Goal: Information Seeking & Learning: Learn about a topic

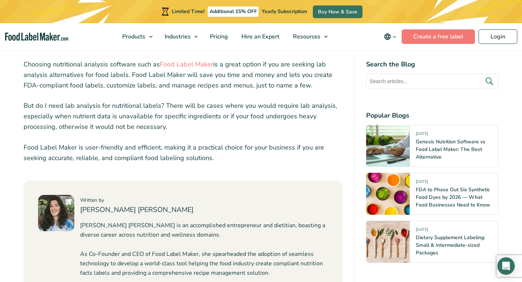
scroll to position [2990, 0]
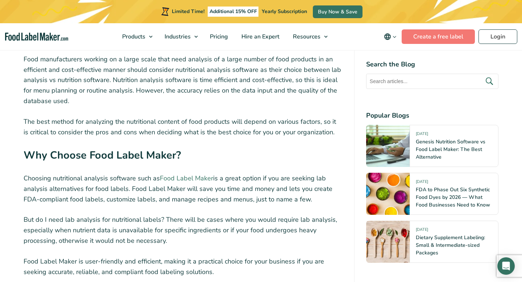
click at [190, 174] on link "Food Label Maker" at bounding box center [186, 178] width 53 height 9
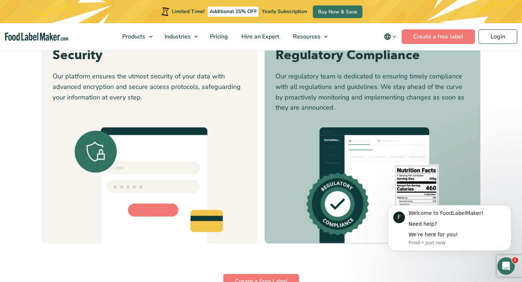
scroll to position [1987, 0]
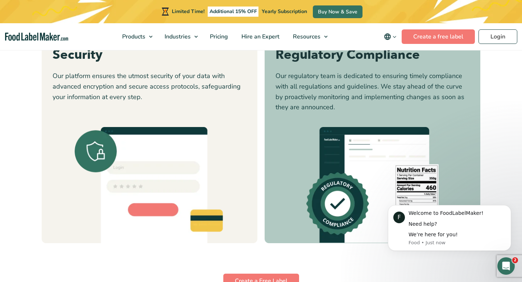
drag, startPoint x: 464, startPoint y: 133, endPoint x: 306, endPoint y: 152, distance: 158.8
click at [322, 150] on img at bounding box center [385, 121] width 127 height 127
drag, startPoint x: 301, startPoint y: 142, endPoint x: 190, endPoint y: 143, distance: 110.2
click at [195, 142] on blockquote "We are really happy to be working with a team that is committed to customer suc…" at bounding box center [172, 129] width 182 height 75
drag, startPoint x: 264, startPoint y: 120, endPoint x: 161, endPoint y: 124, distance: 103.8
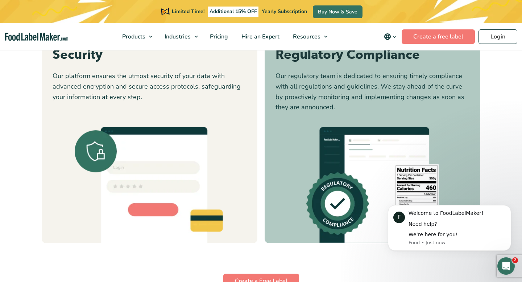
click at [166, 122] on p "We chose Food Label Maker because of its simplicity, intuitiveness, and its abi…" at bounding box center [221, 117] width 182 height 35
drag, startPoint x: 276, startPoint y: 146, endPoint x: 141, endPoint y: 157, distance: 135.0
click at [173, 156] on blockquote "With Food Label Maker, I was able to keep our recipes private and secure while …" at bounding box center [264, 129] width 182 height 75
drag, startPoint x: 151, startPoint y: 138, endPoint x: 318, endPoint y: 127, distance: 167.5
click at [185, 127] on img at bounding box center [121, 121] width 127 height 127
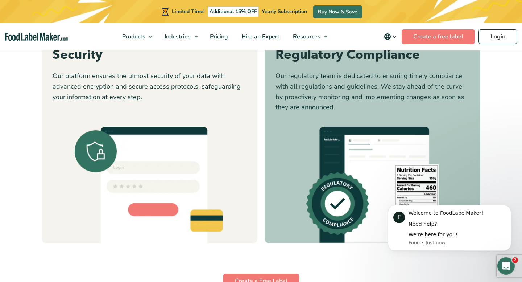
click at [338, 157] on img at bounding box center [337, 157] width 47 height 18
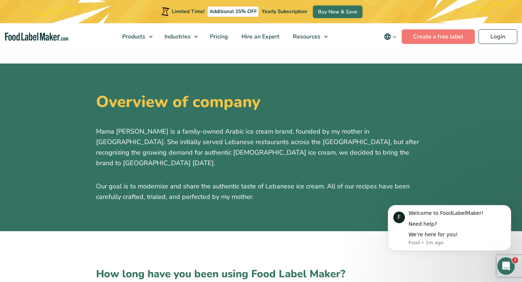
scroll to position [235, 0]
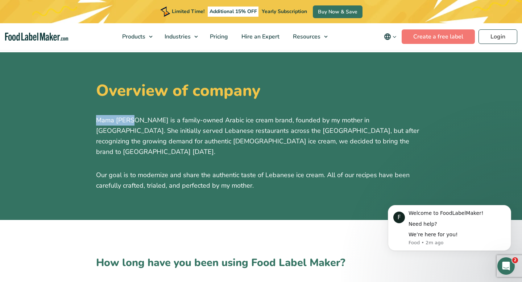
drag, startPoint x: 98, startPoint y: 118, endPoint x: 132, endPoint y: 119, distance: 34.5
click at [132, 119] on p "Mama Booza is a family-owned Arabic ice cream brand, founded by my mother in Lo…" at bounding box center [261, 136] width 330 height 42
click at [249, 123] on p "Mama Booza is a family-owned Arabic ice cream brand, founded by my mother in Lo…" at bounding box center [261, 136] width 330 height 42
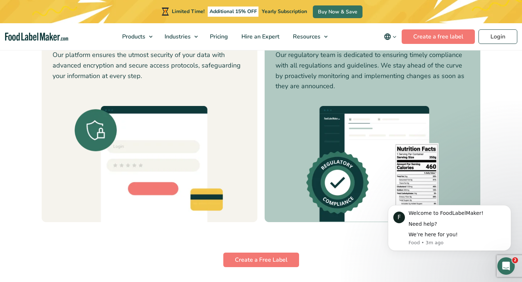
scroll to position [1996, 0]
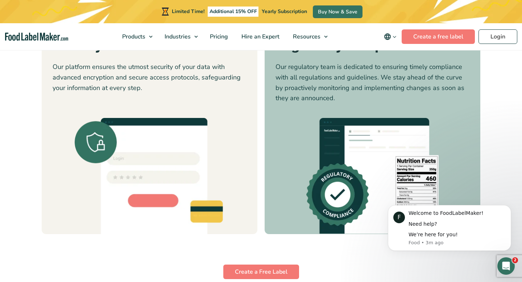
click at [450, 126] on img at bounding box center [468, 112] width 127 height 127
click at [285, 131] on blockquote "We are really happy to be working with a team that is committed to customer suc…" at bounding box center [270, 120] width 182 height 75
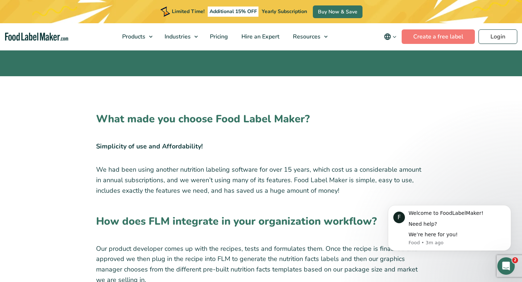
scroll to position [362, 0]
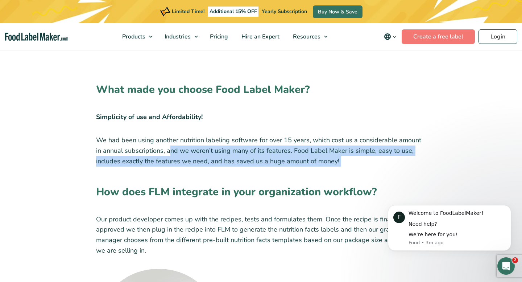
drag, startPoint x: 165, startPoint y: 152, endPoint x: 241, endPoint y: 171, distance: 78.8
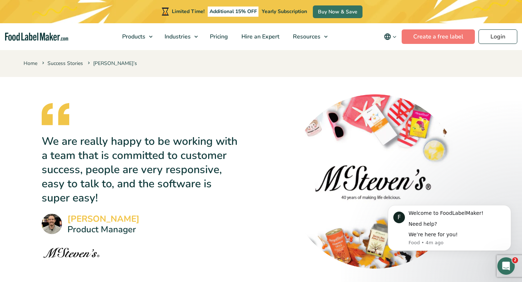
scroll to position [1106, 0]
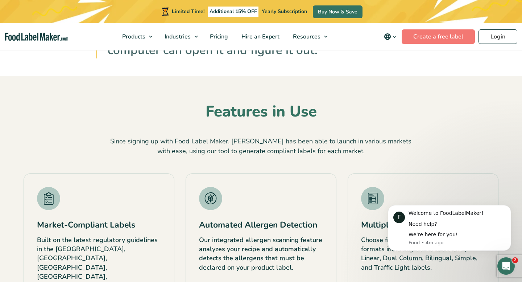
click at [256, 142] on div "Since signing up with Food Label Maker, McStevens has been able to launch in va…" at bounding box center [261, 146] width 306 height 20
drag, startPoint x: 235, startPoint y: 141, endPoint x: 264, endPoint y: 140, distance: 29.0
click at [264, 140] on div "Since signing up with Food Label Maker, McStevens has been able to launch in va…" at bounding box center [261, 146] width 306 height 20
click at [253, 104] on h2 "Features in Use" at bounding box center [261, 112] width 475 height 20
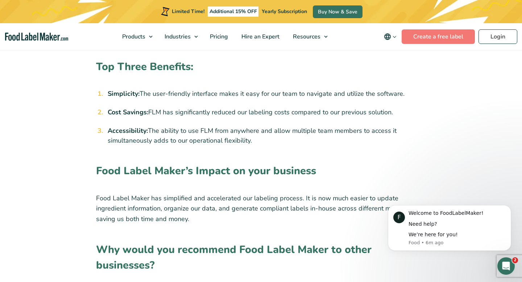
scroll to position [811, 0]
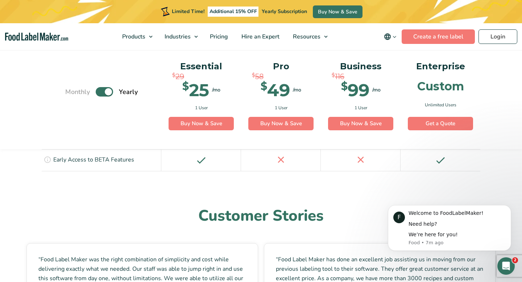
scroll to position [1811, 0]
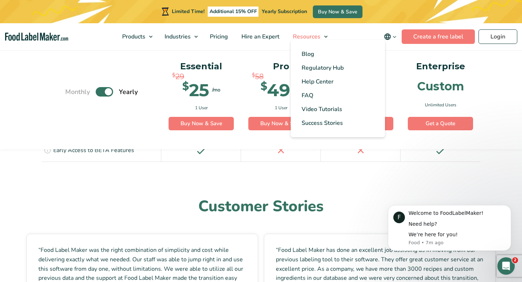
click at [313, 37] on span "Resources" at bounding box center [306, 37] width 30 height 8
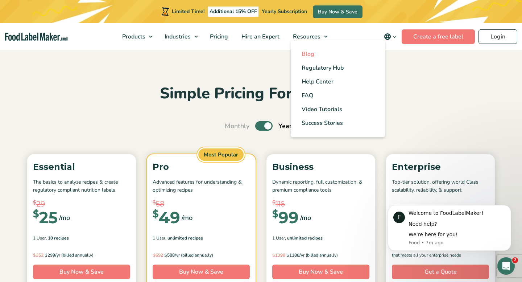
click at [310, 53] on span "Blog" at bounding box center [308, 54] width 13 height 8
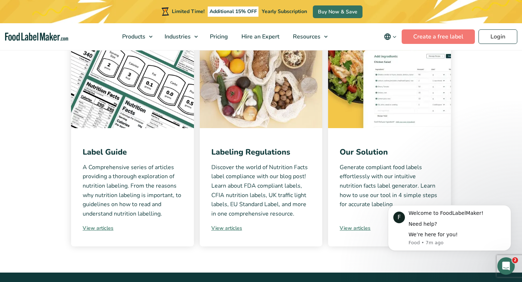
scroll to position [170, 0]
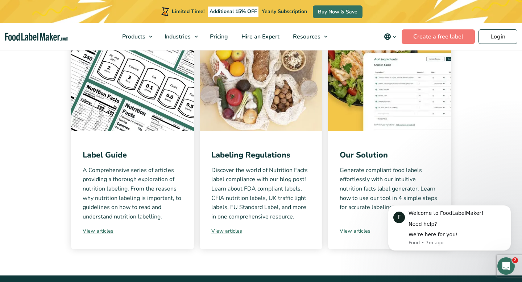
click at [358, 228] on link "View articles" at bounding box center [390, 231] width 100 height 8
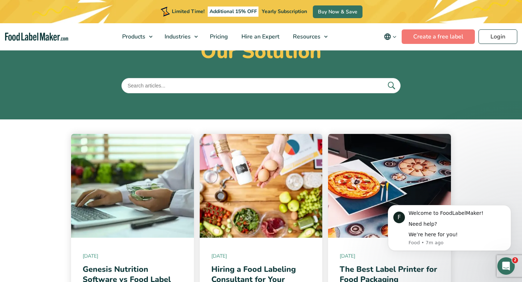
scroll to position [32, 0]
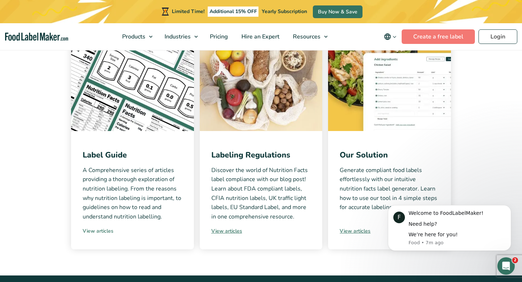
click at [100, 228] on link "View articles" at bounding box center [133, 231] width 100 height 8
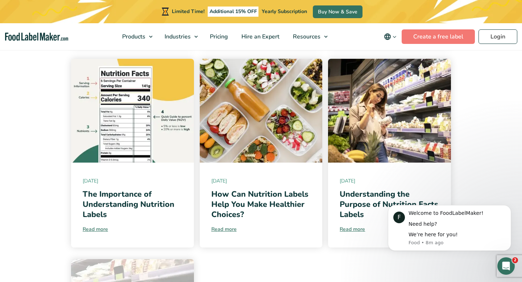
scroll to position [437, 0]
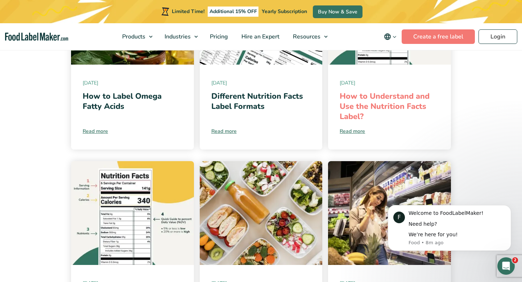
click at [394, 97] on link "How to Understand and Use the Nutrition Facts Label?" at bounding box center [385, 106] width 90 height 31
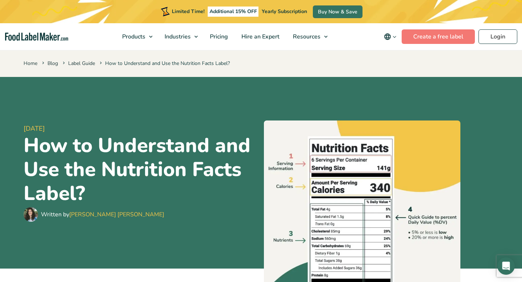
scroll to position [274, 0]
